Goal: Find specific page/section: Find specific page/section

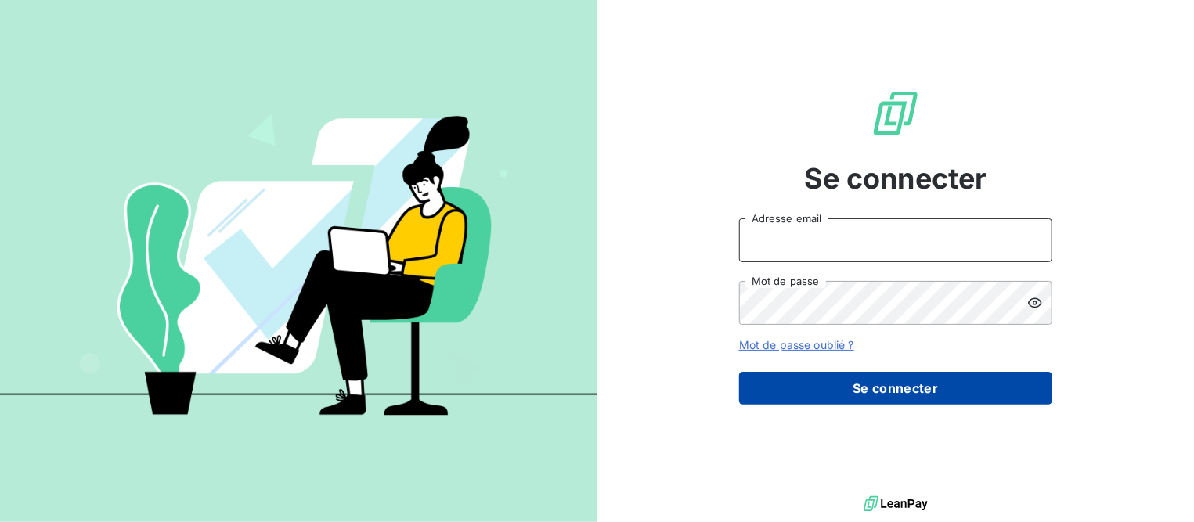
type input "[EMAIL_ADDRESS][DOMAIN_NAME]"
click at [870, 385] on button "Se connecter" at bounding box center [895, 388] width 313 height 33
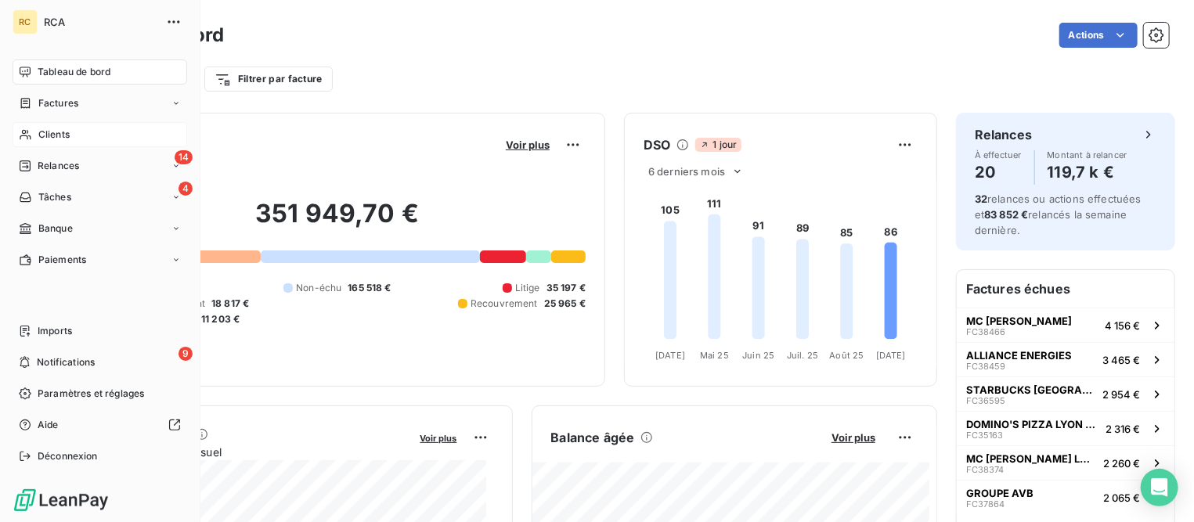
click at [54, 133] on span "Clients" at bounding box center [53, 135] width 31 height 14
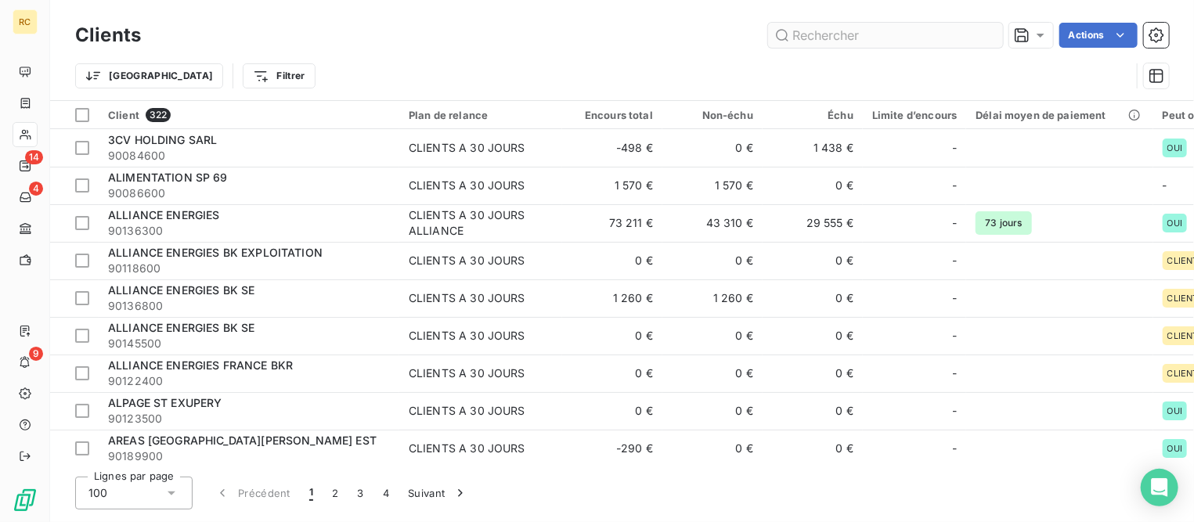
click at [837, 37] on input "text" at bounding box center [885, 35] width 235 height 25
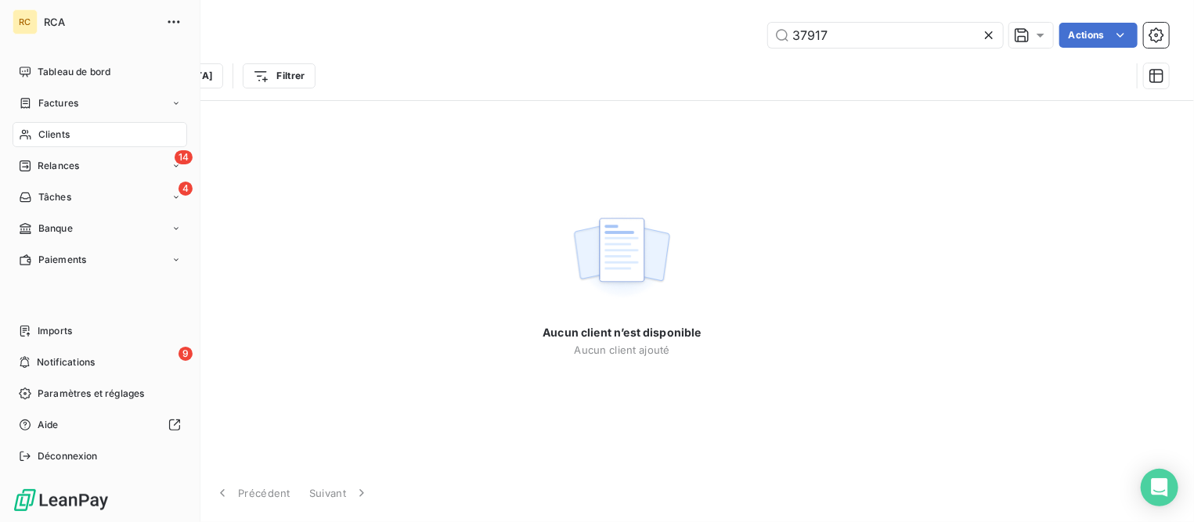
click at [47, 133] on span "Clients" at bounding box center [53, 135] width 31 height 14
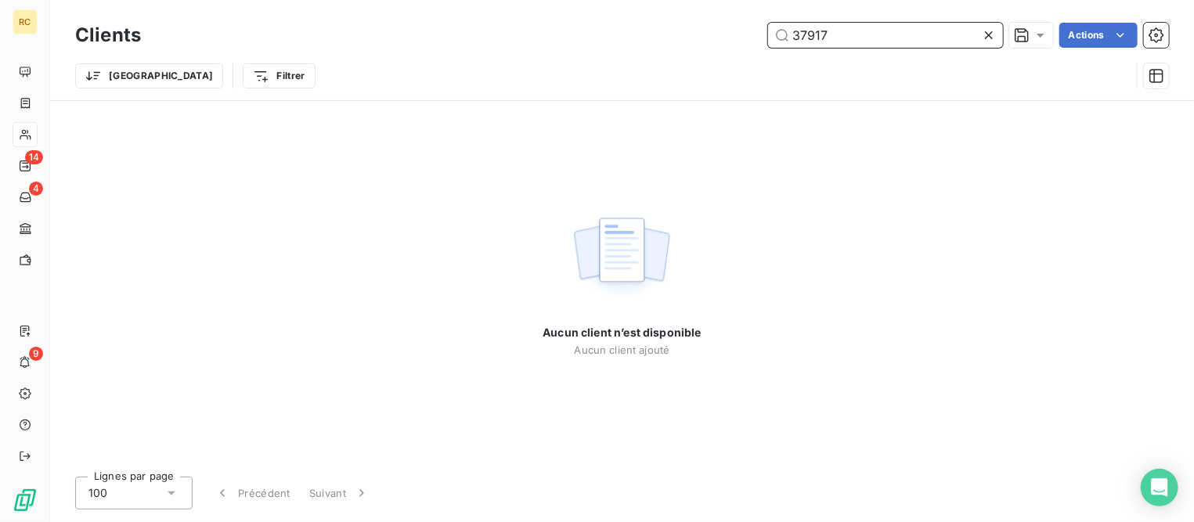
drag, startPoint x: 873, startPoint y: 30, endPoint x: 359, endPoint y: -2, distance: 515.4
click at [359, 0] on html "RC 14 4 9 Clients 37917 Actions Trier Filtrer Aucun client n’est disponible Auc…" at bounding box center [597, 261] width 1194 height 522
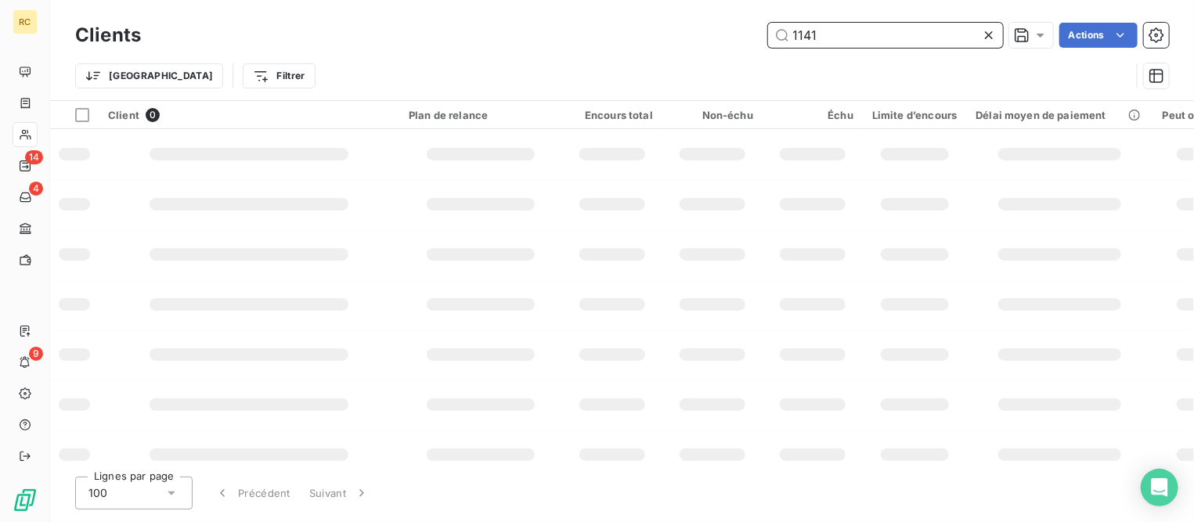
type input "1141"
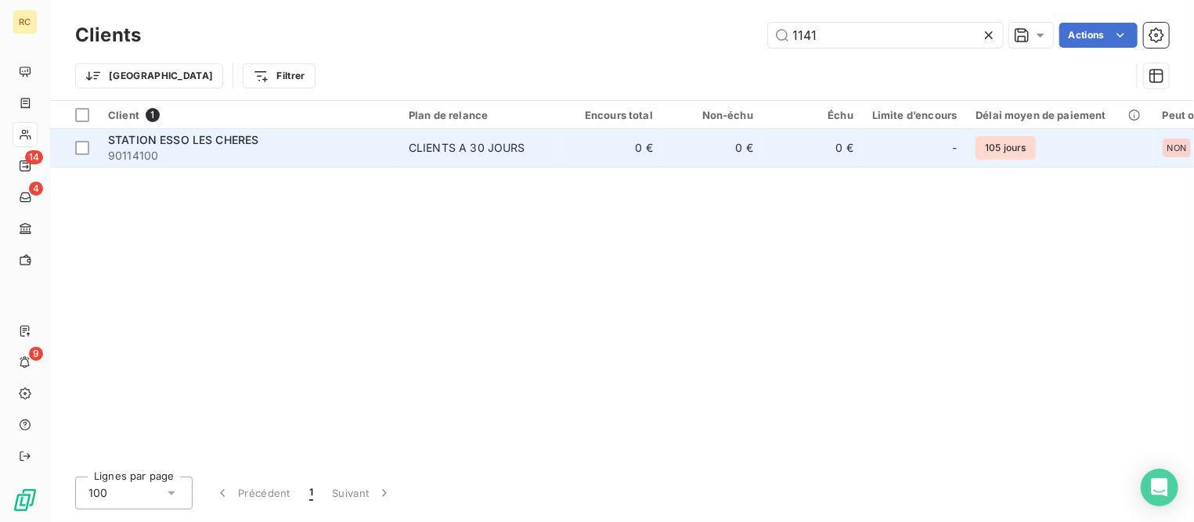
click at [145, 138] on span "STATION ESSO LES CHERES" at bounding box center [183, 139] width 150 height 13
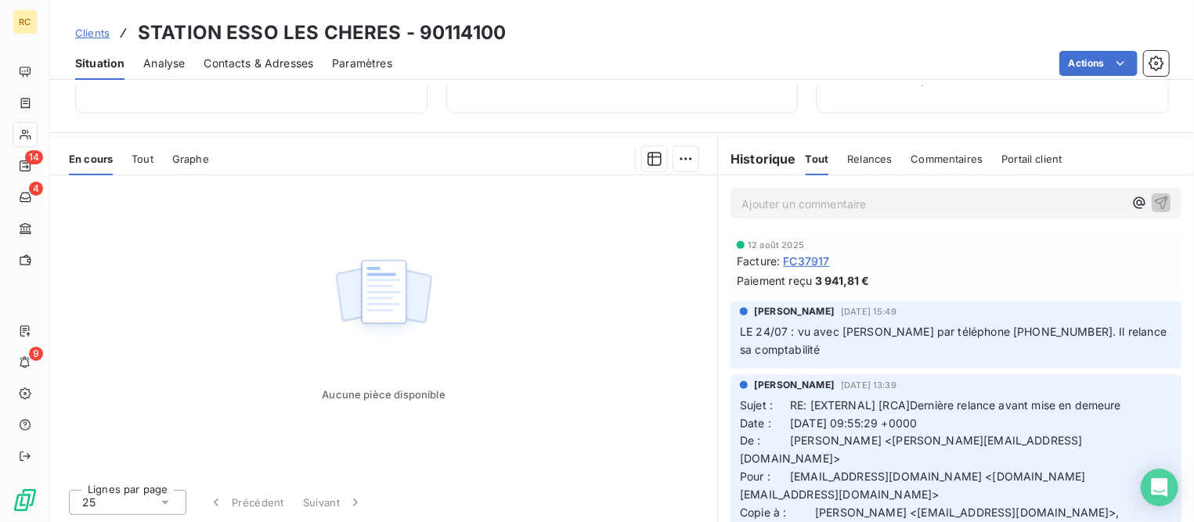
scroll to position [249, 0]
click at [137, 153] on span "Tout" at bounding box center [143, 158] width 22 height 13
